Goal: Navigation & Orientation: Go to known website

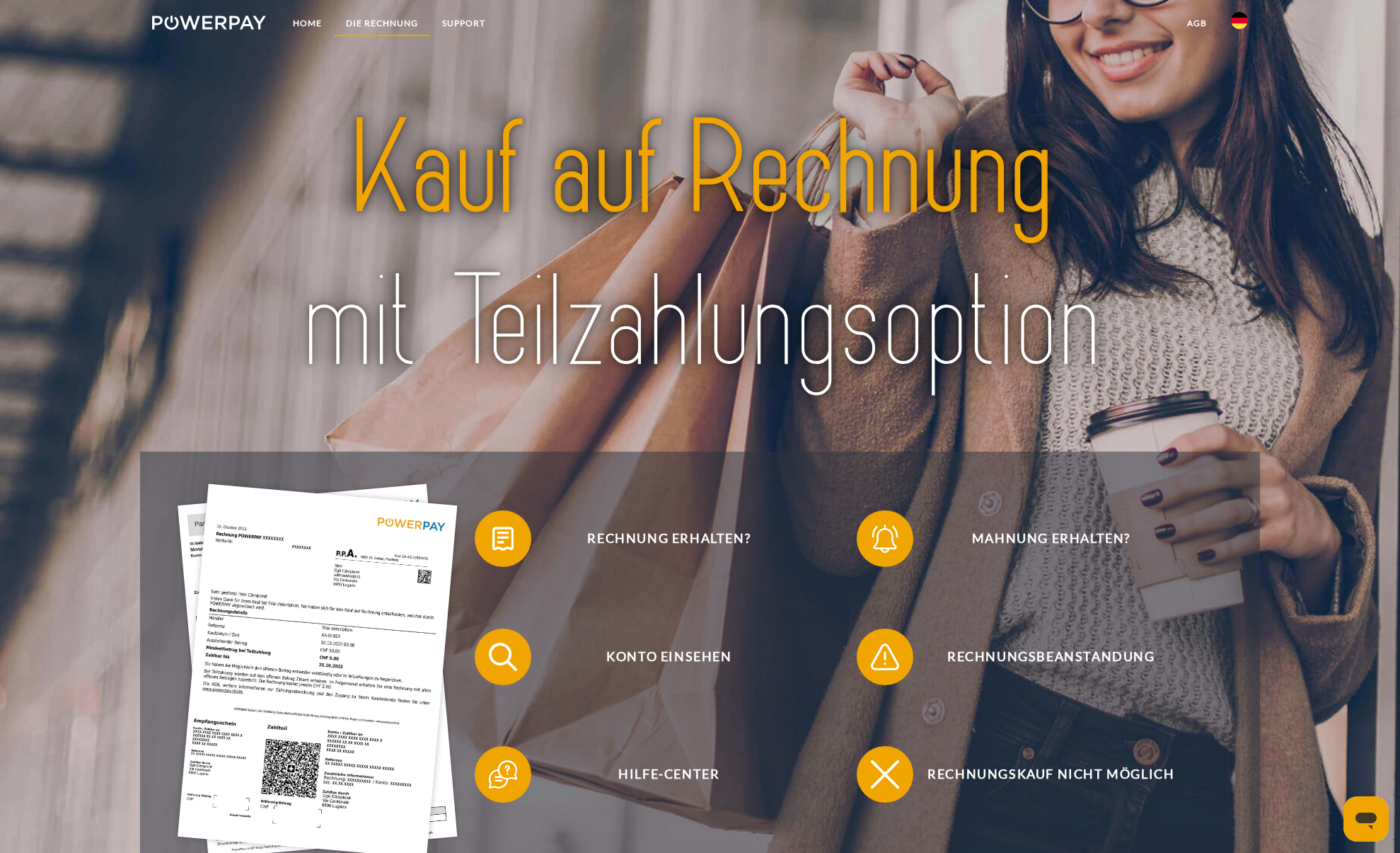
click at [391, 16] on link "DIE RECHNUNG" at bounding box center [382, 23] width 96 height 25
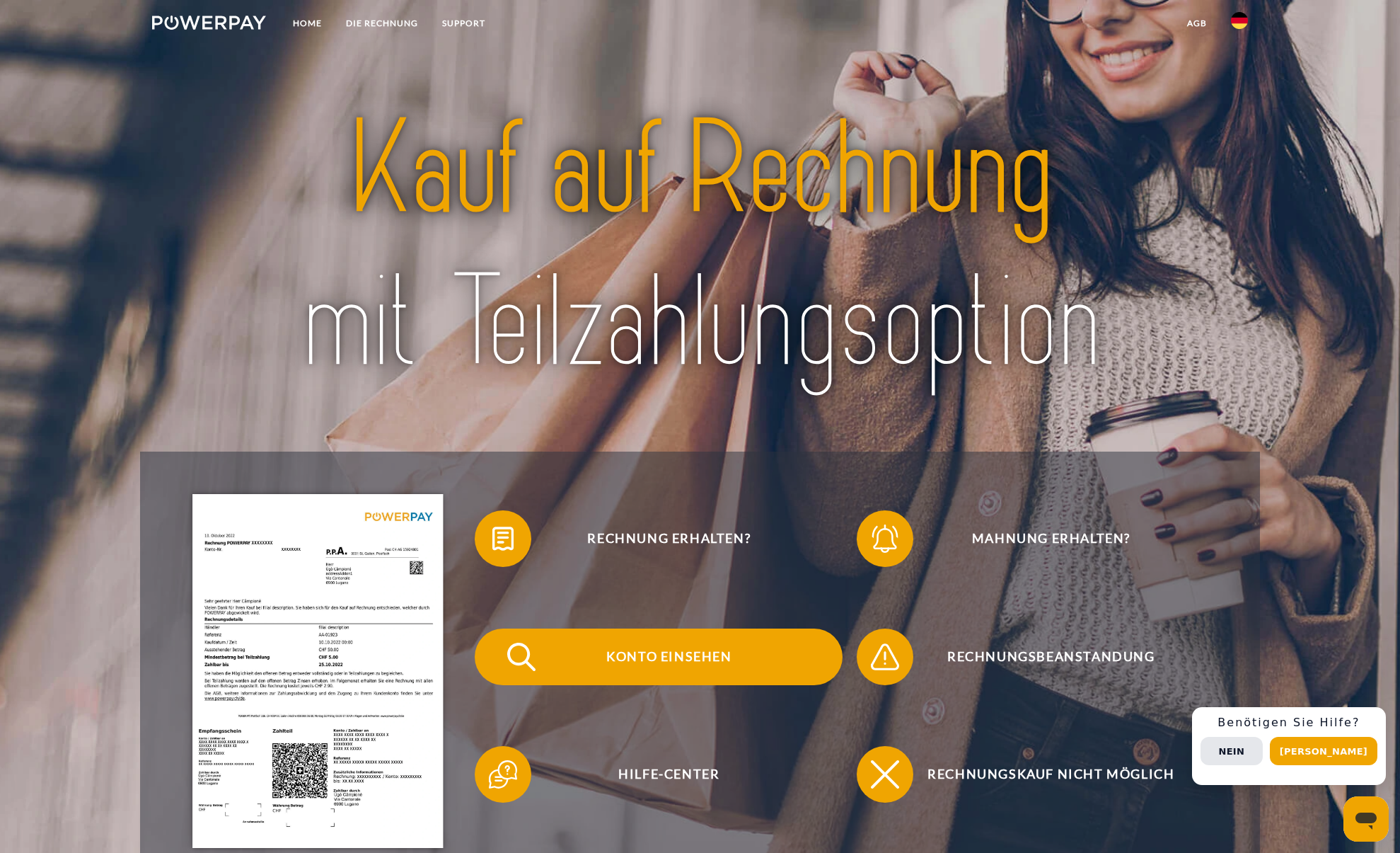
click at [507, 665] on img at bounding box center [521, 657] width 36 height 36
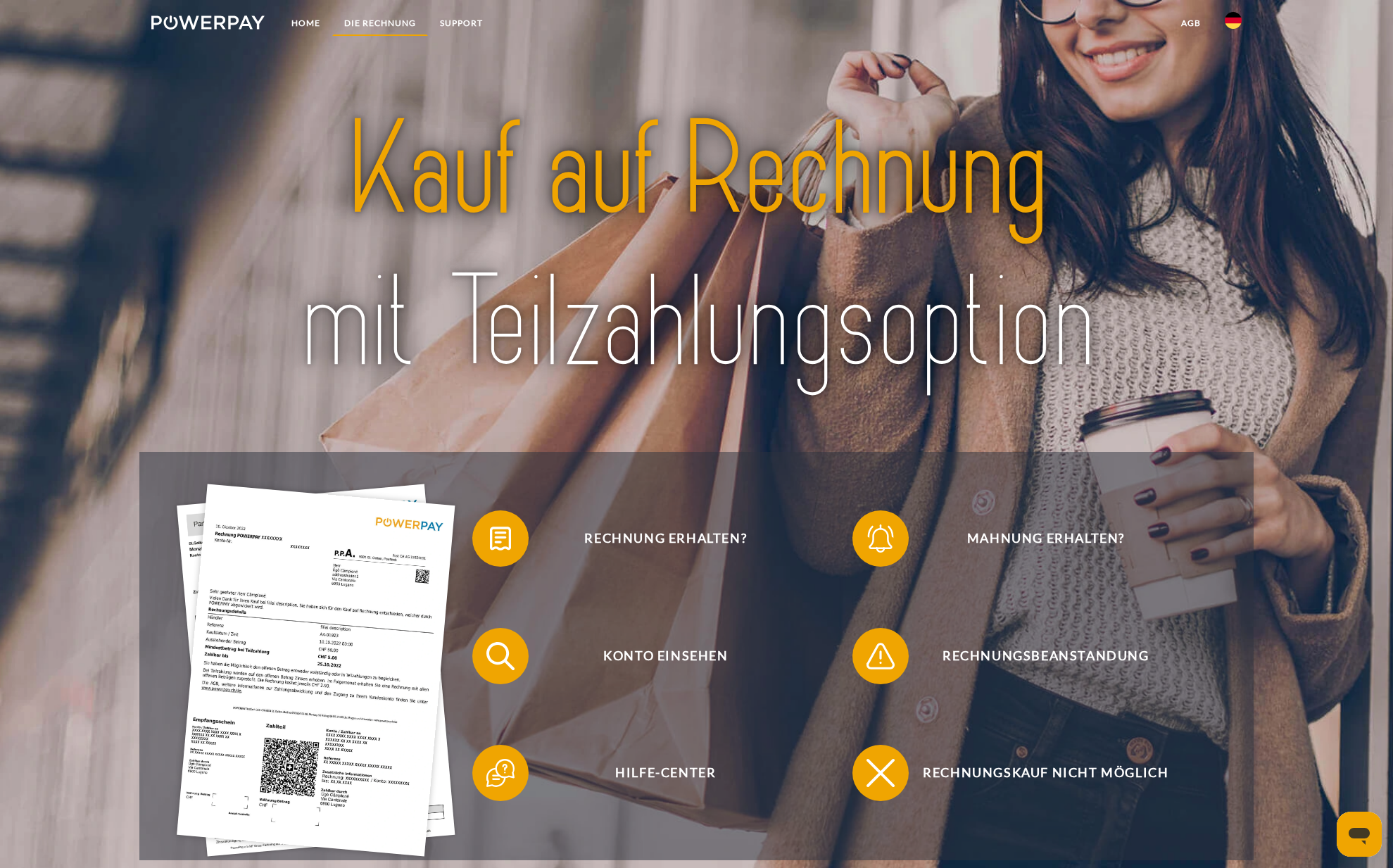
click at [369, 21] on link "DIE RECHNUNG" at bounding box center [380, 22] width 96 height 25
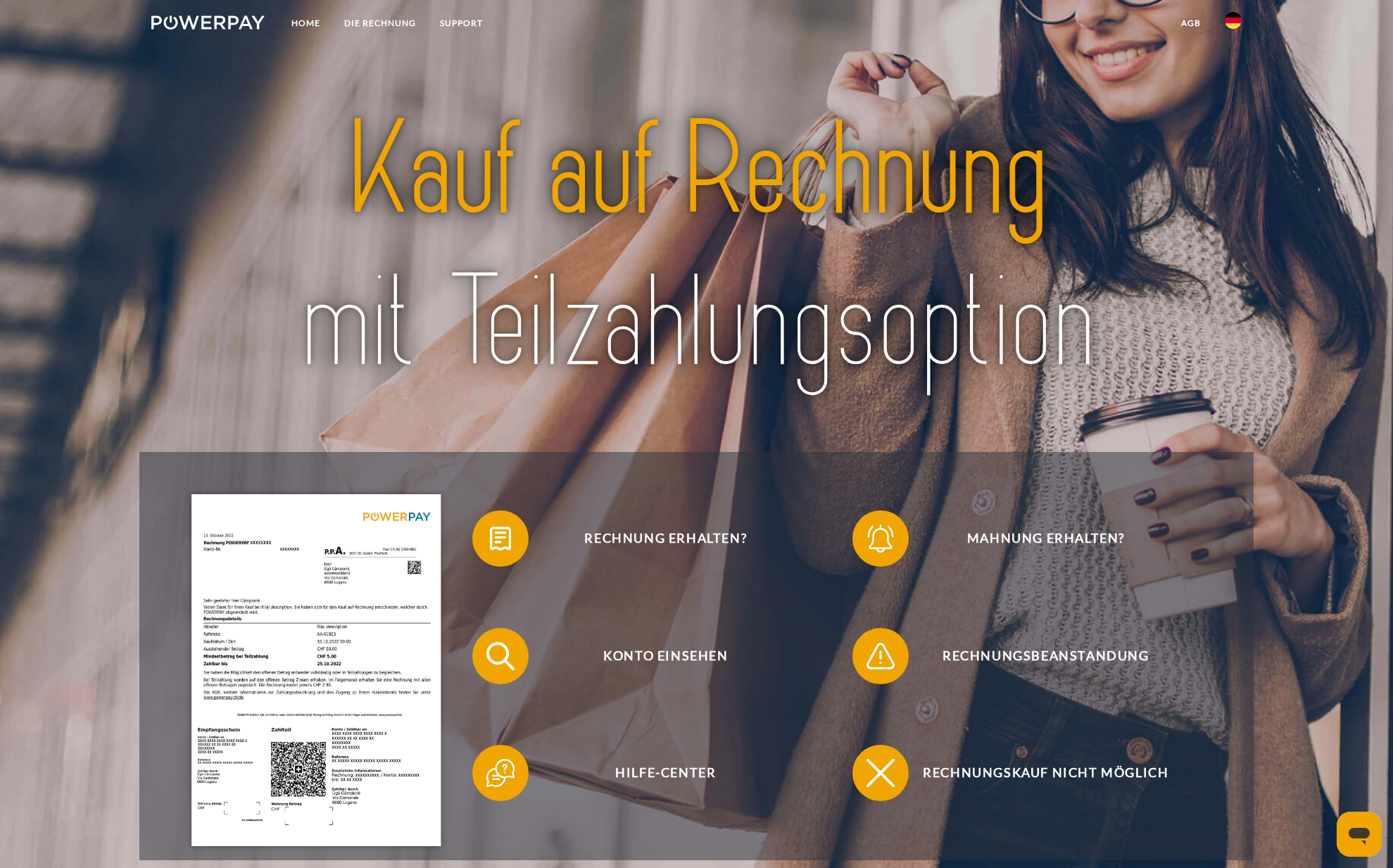
click at [222, 14] on link at bounding box center [207, 24] width 137 height 29
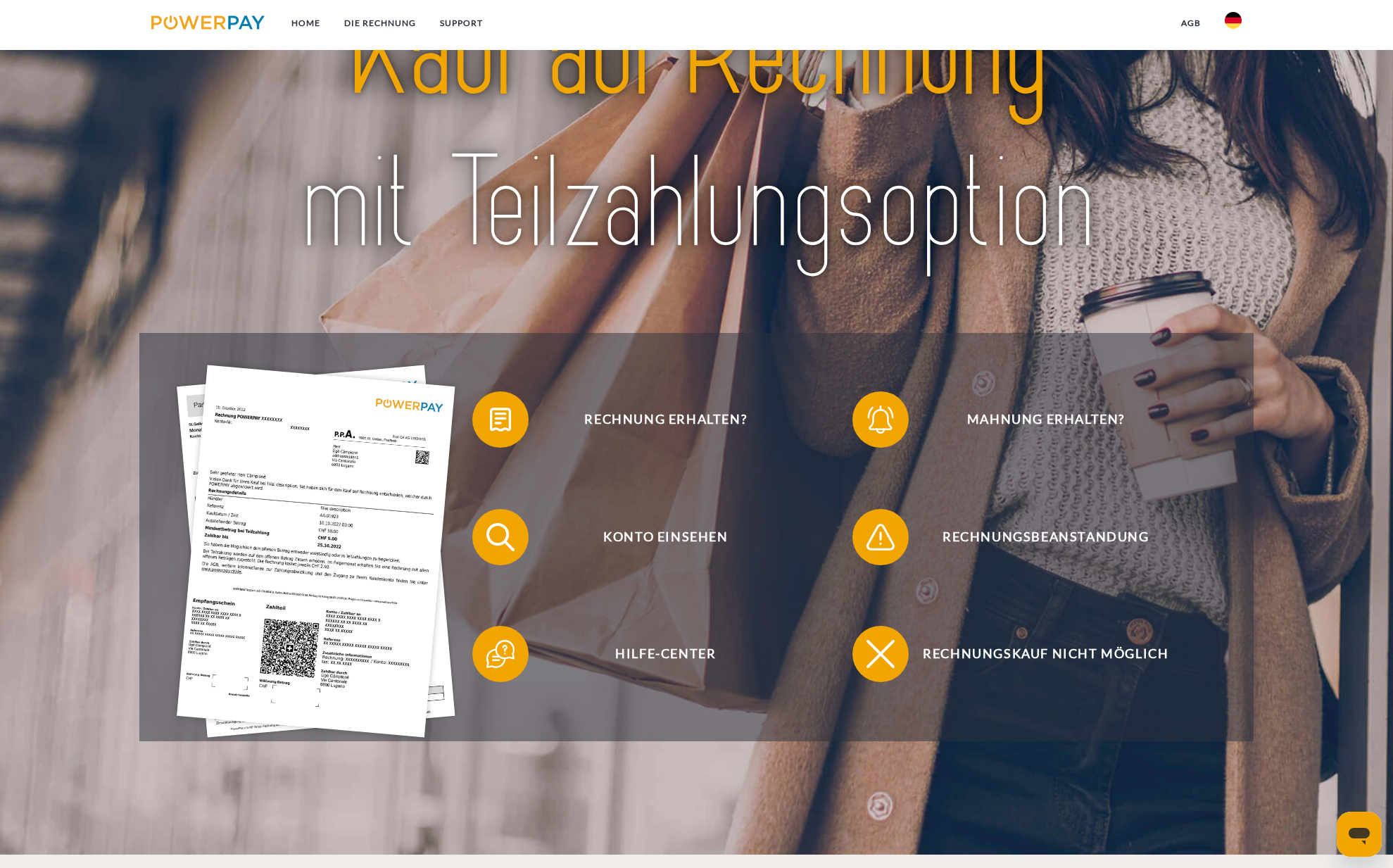
scroll to position [152, 0]
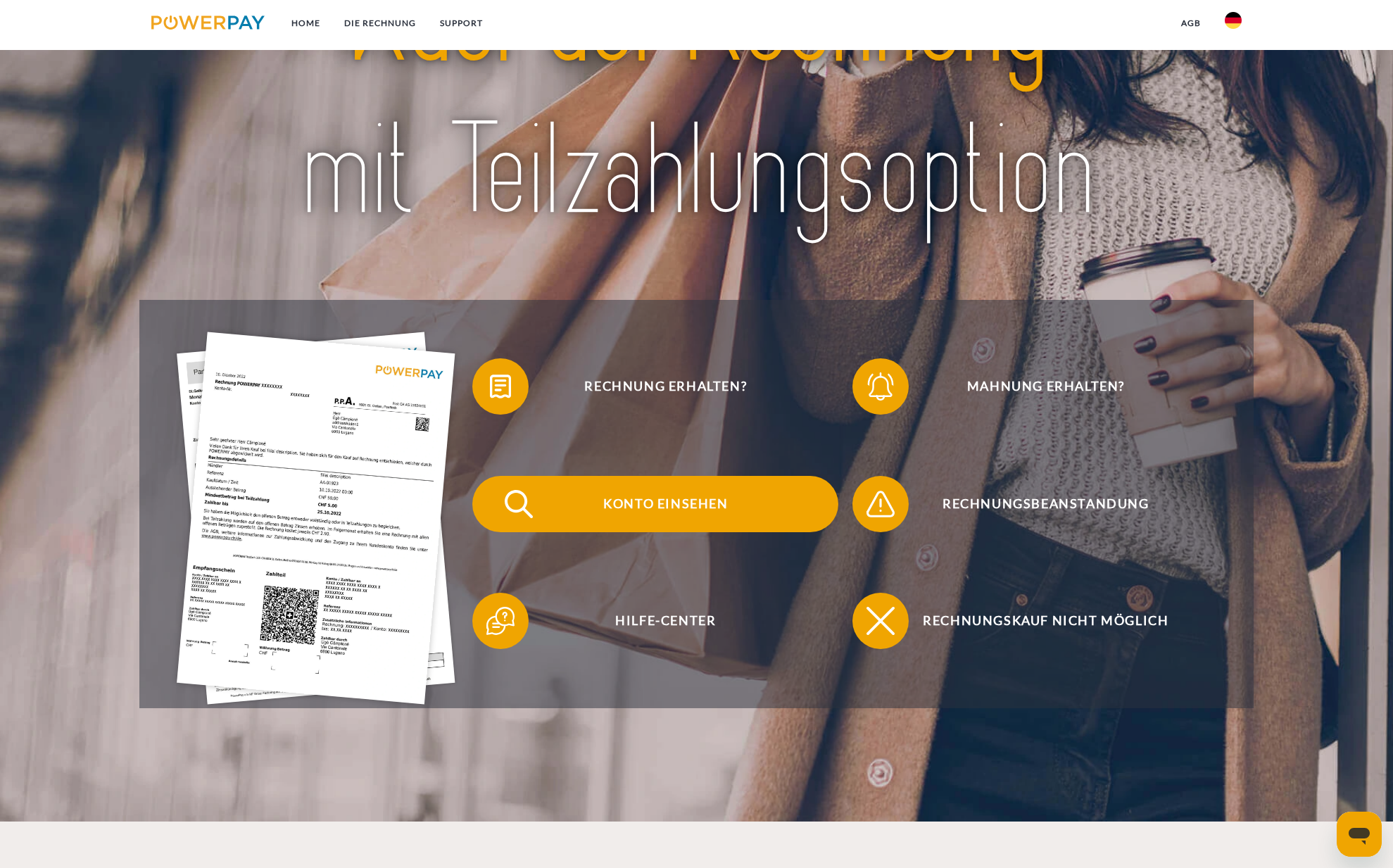
click at [697, 513] on span "Konto einsehen" at bounding box center [665, 504] width 345 height 56
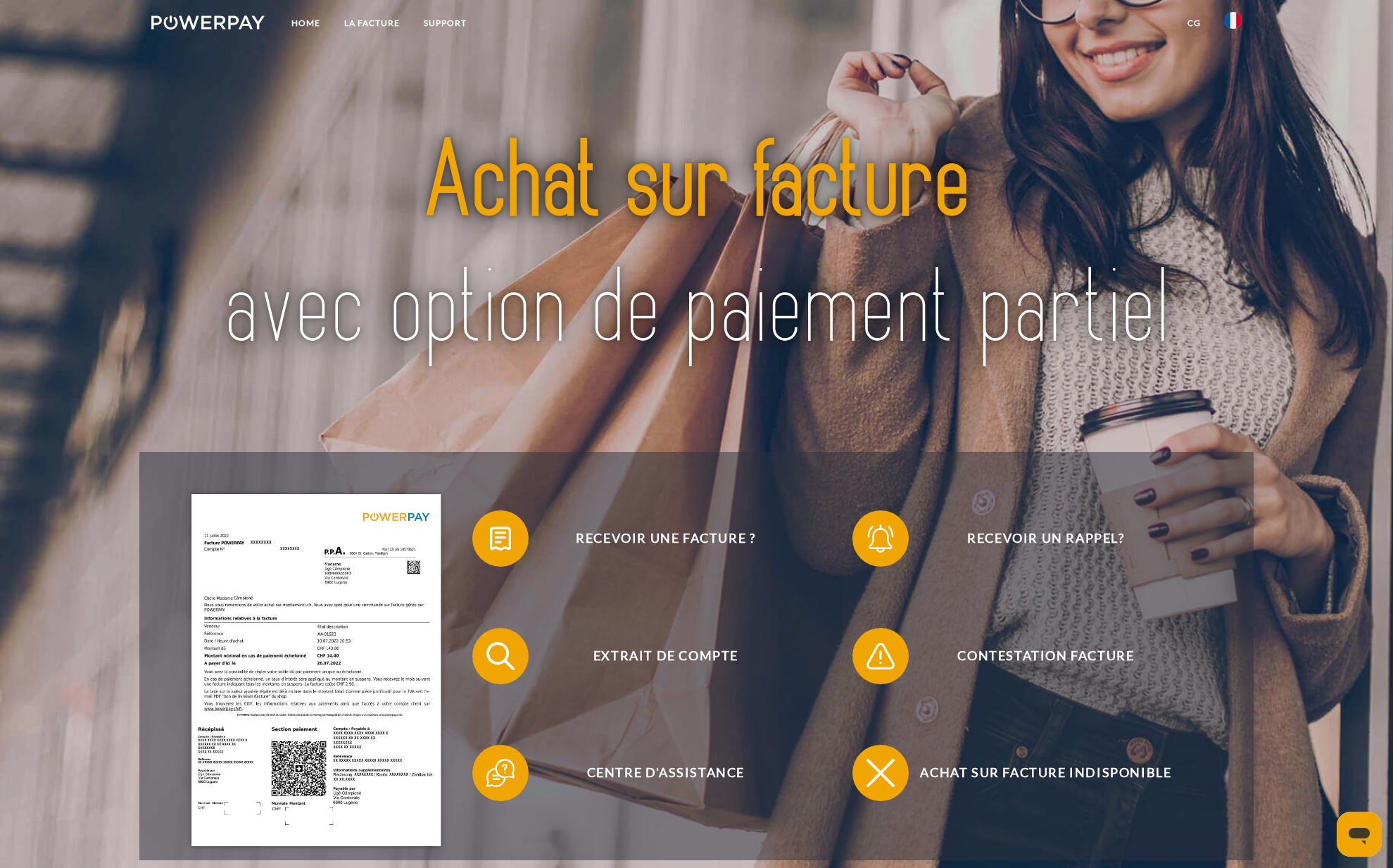
click at [1230, 22] on img at bounding box center [1234, 21] width 17 height 17
click at [1235, 60] on img at bounding box center [1234, 67] width 17 height 17
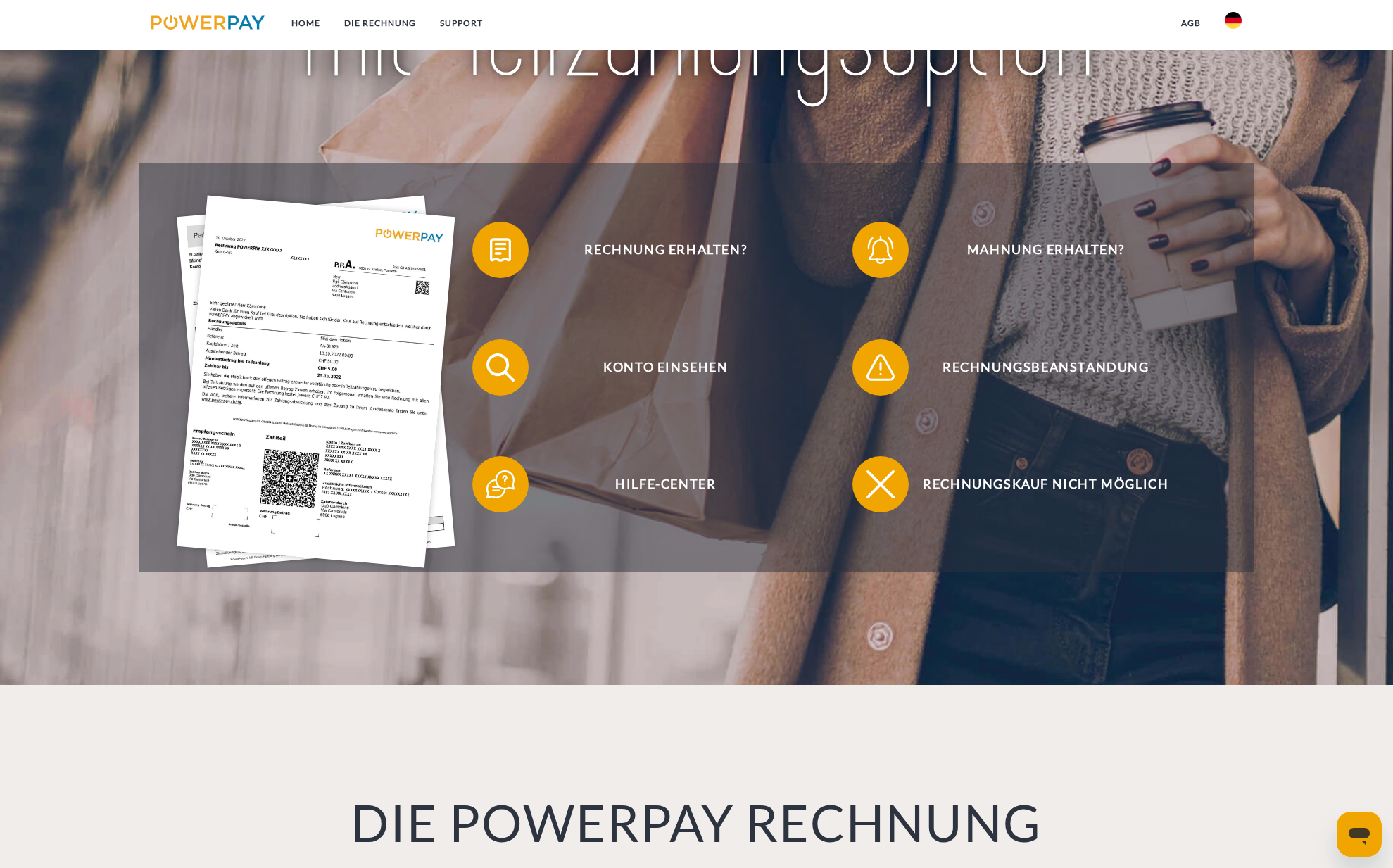
scroll to position [245, 0]
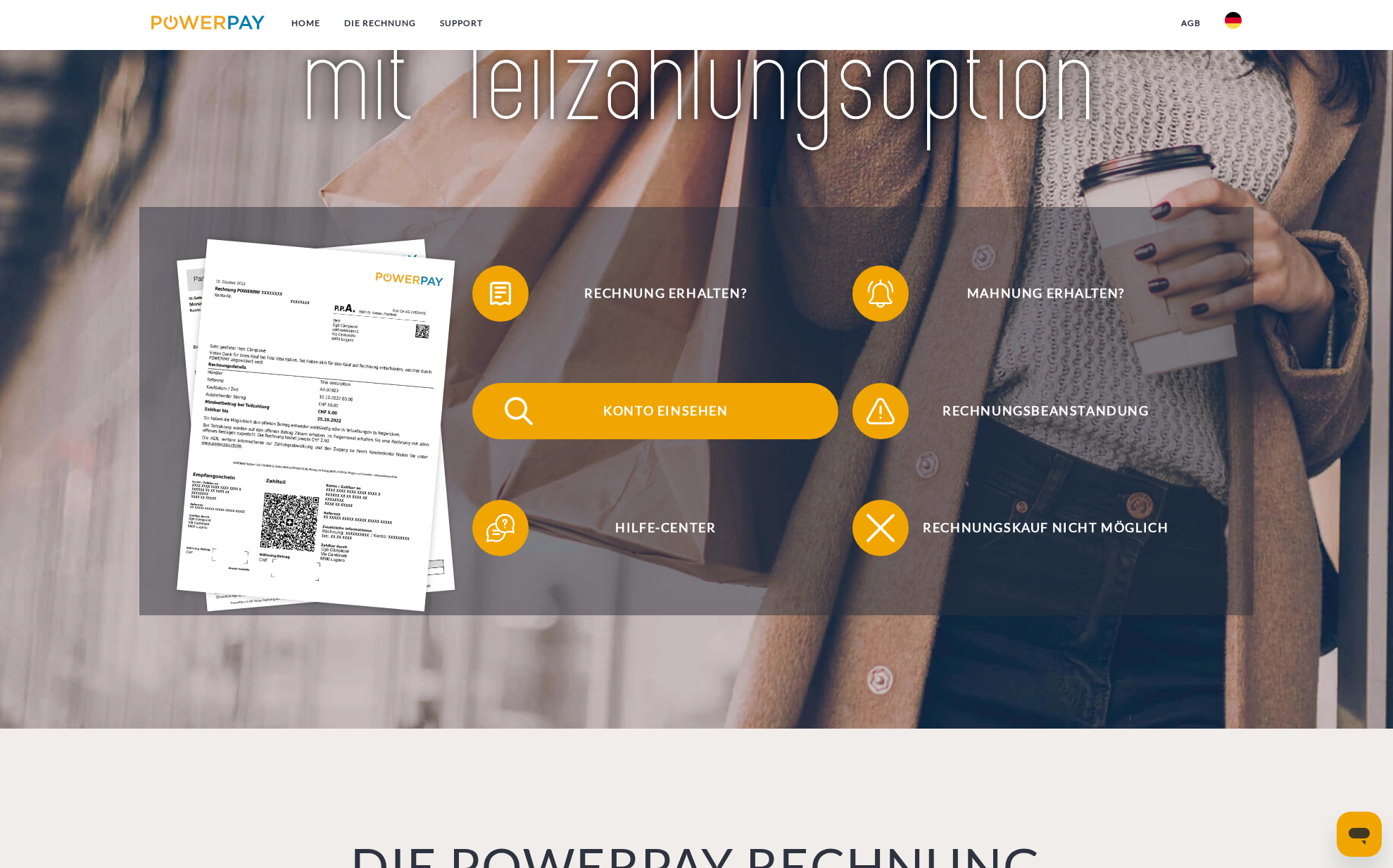
click at [500, 409] on span at bounding box center [497, 410] width 70 height 70
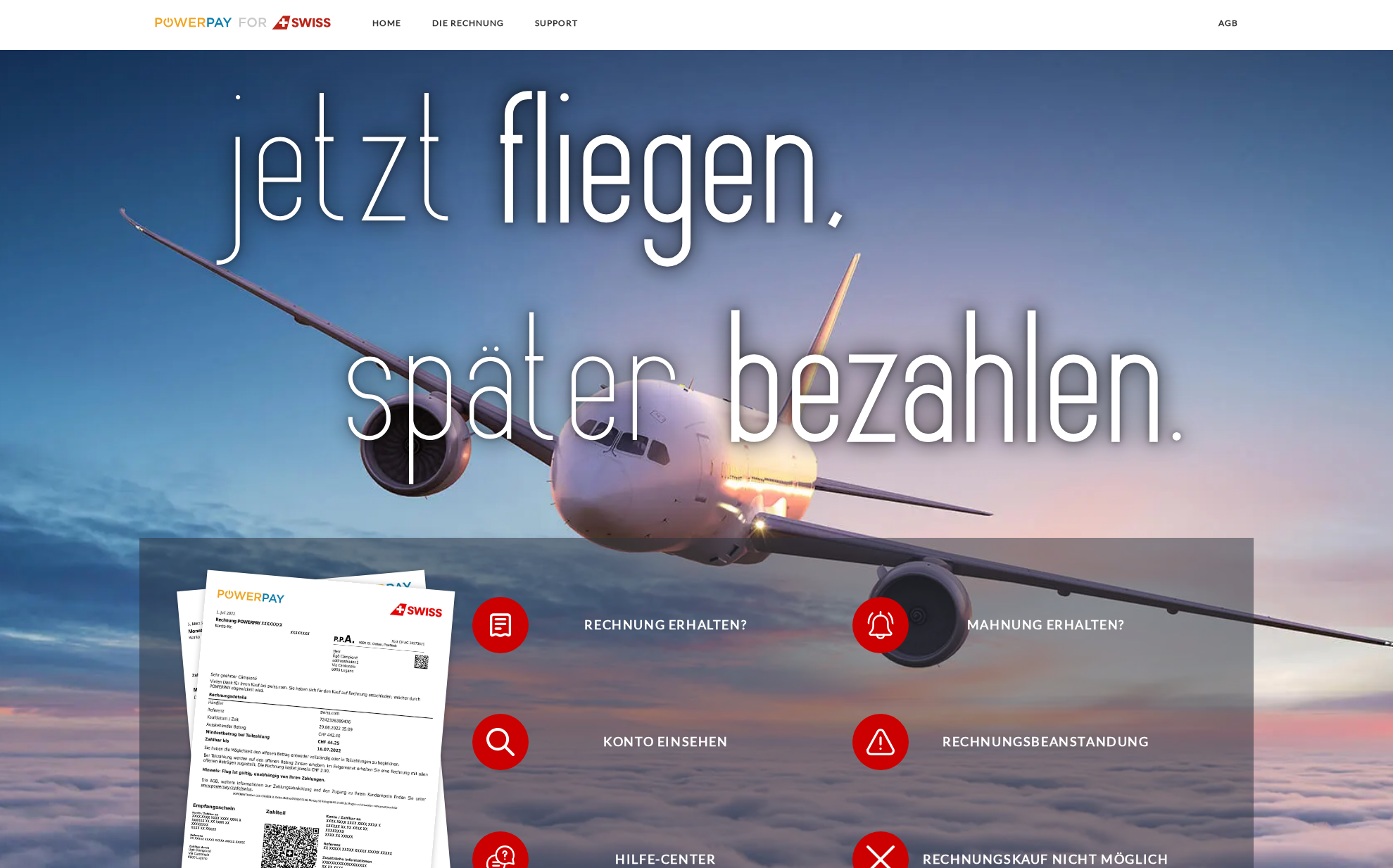
scroll to position [190, 0]
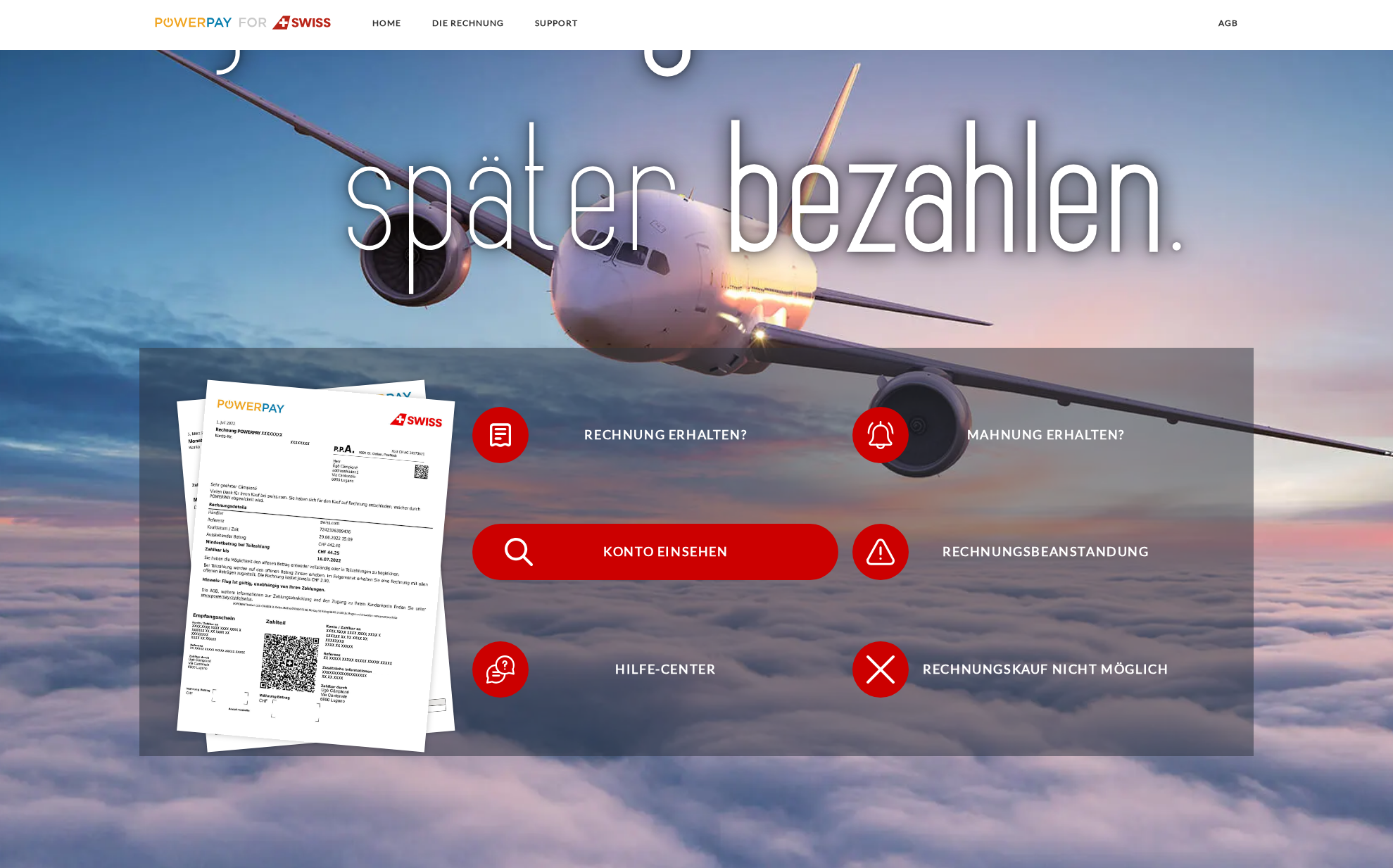
click at [501, 556] on span at bounding box center [497, 551] width 70 height 70
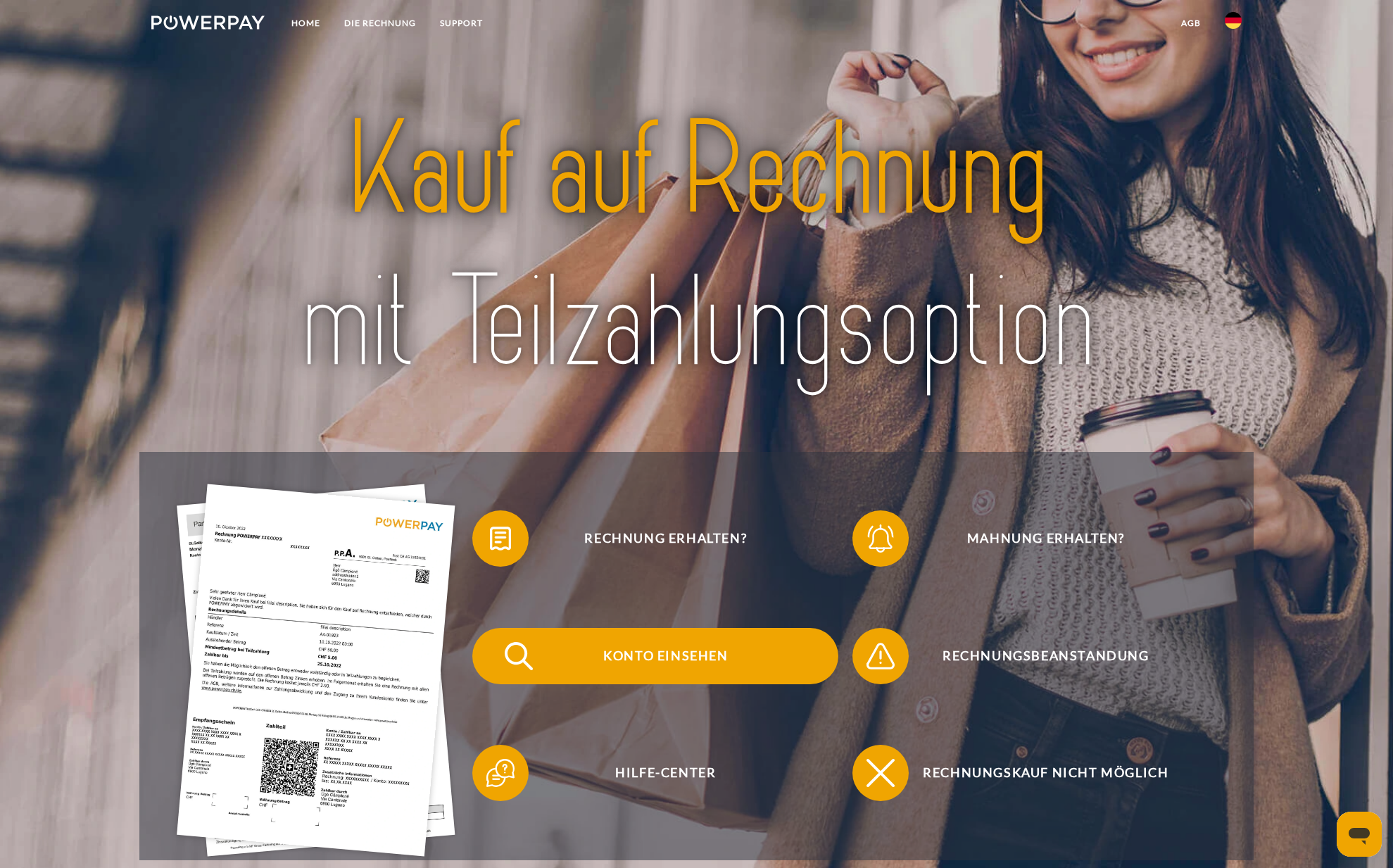
click at [501, 662] on img at bounding box center [518, 656] width 35 height 35
